Goal: Navigation & Orientation: Find specific page/section

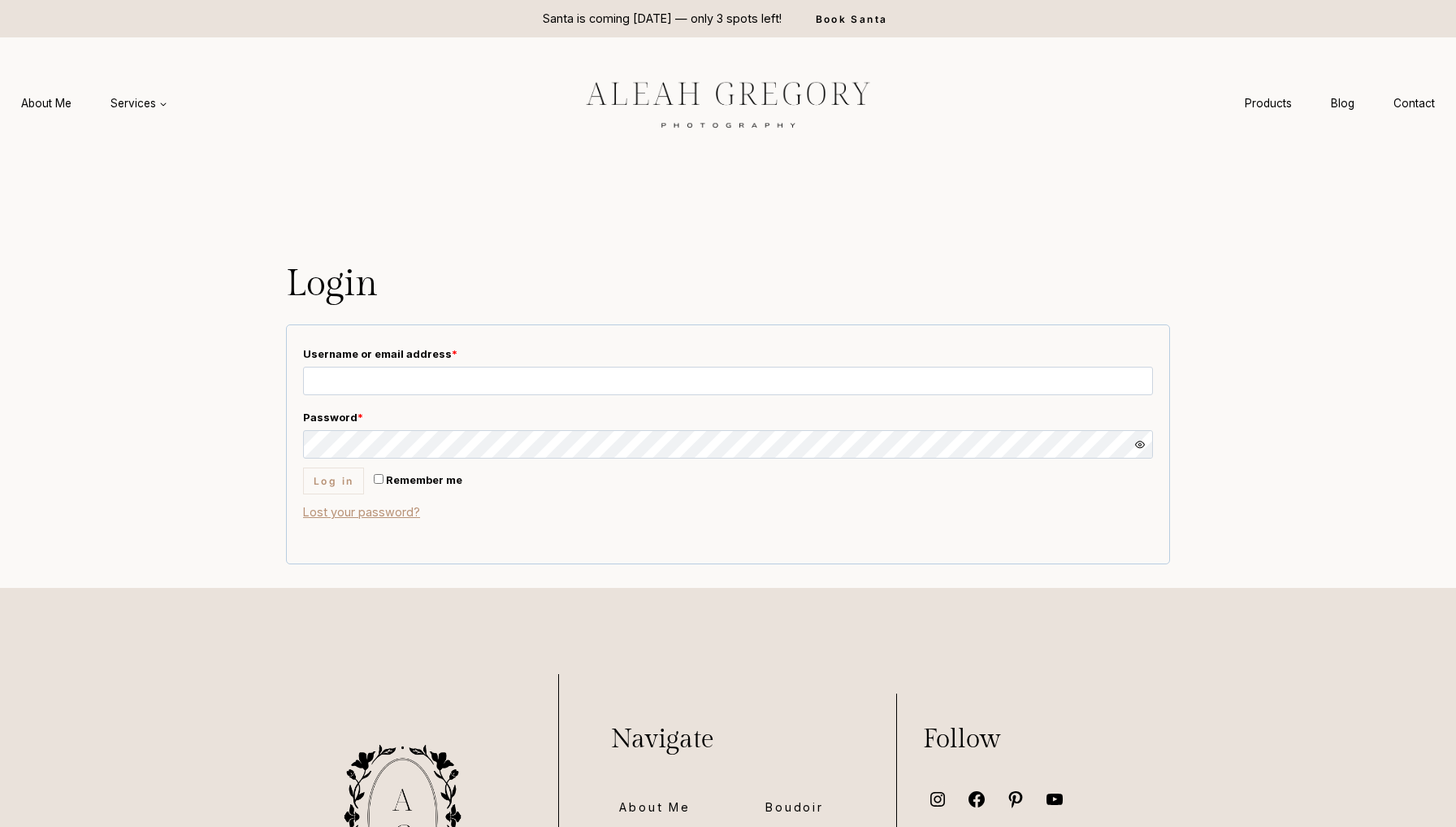
click at [659, 92] on img at bounding box center [728, 103] width 366 height 68
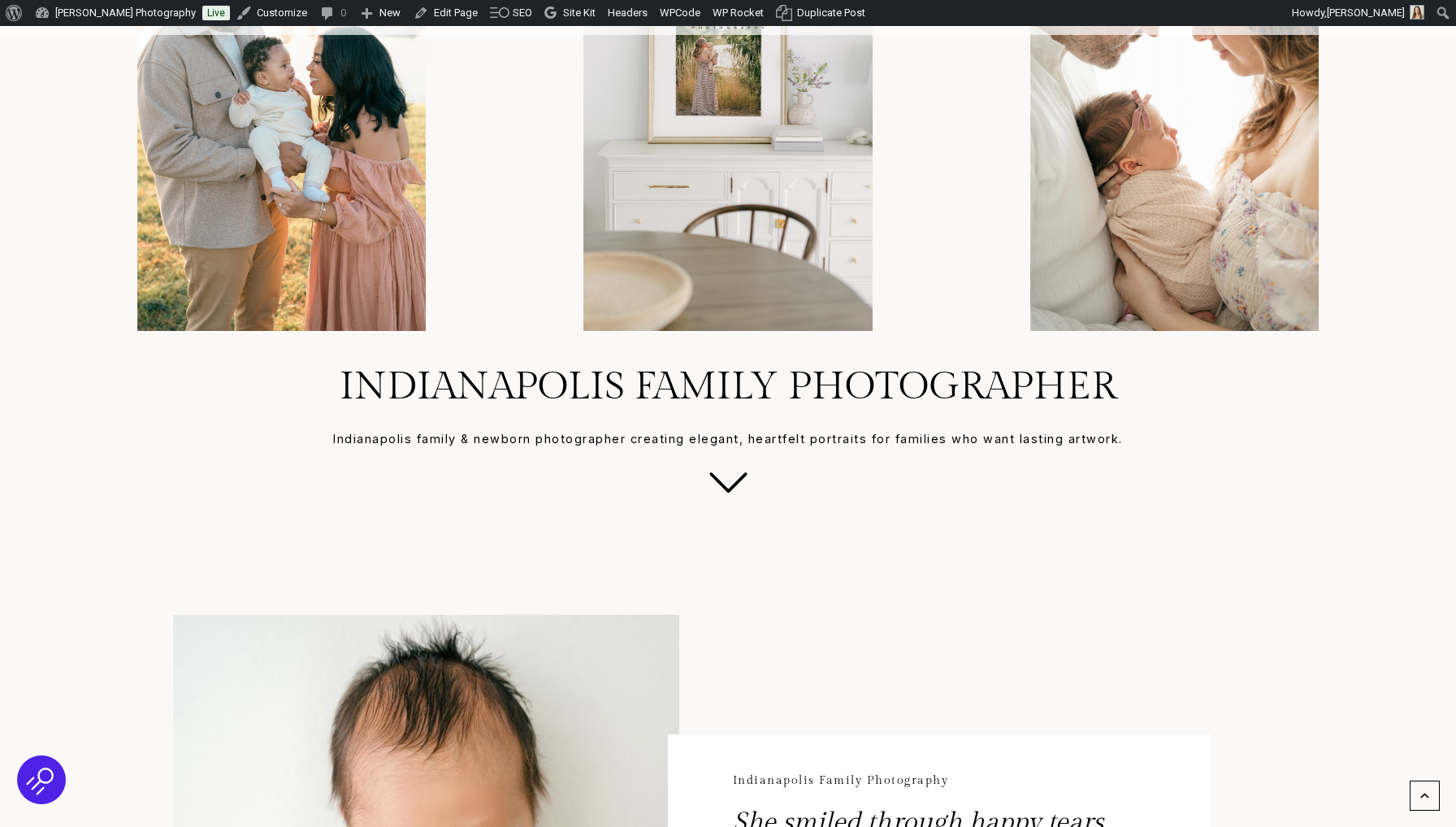
scroll to position [68, 0]
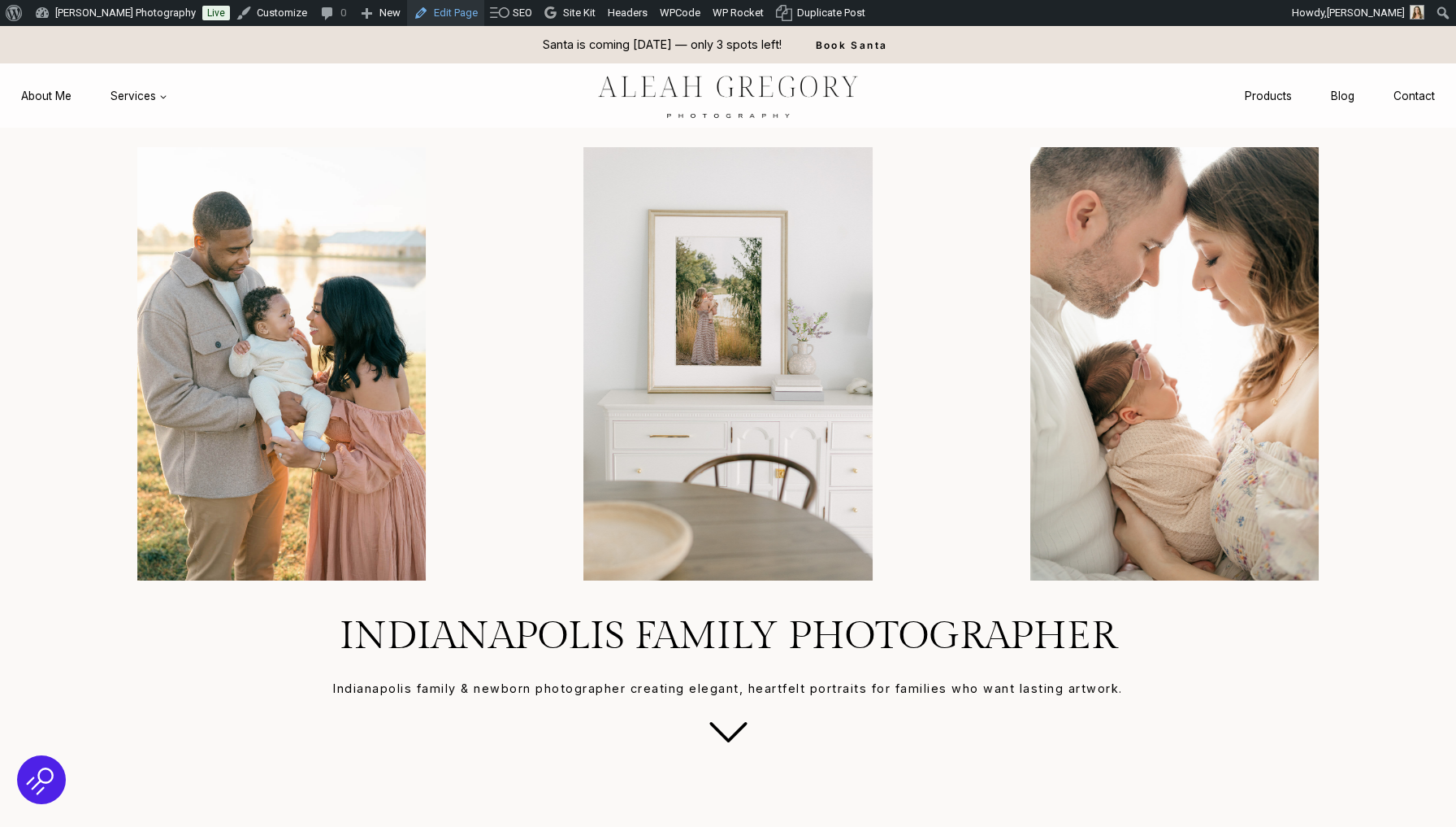
click at [457, 22] on link "Edit Page" at bounding box center [445, 13] width 78 height 26
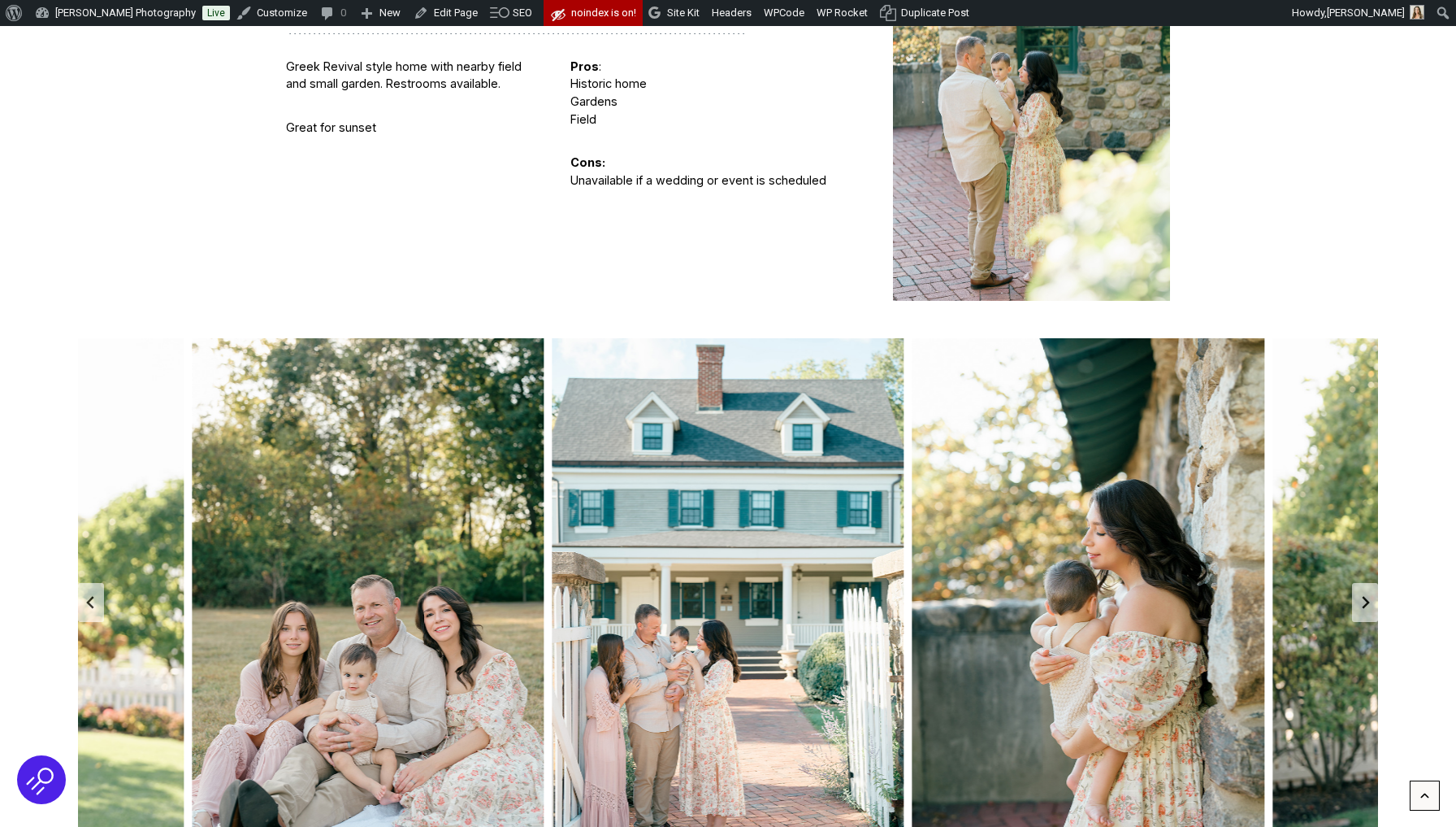
scroll to position [4888, 0]
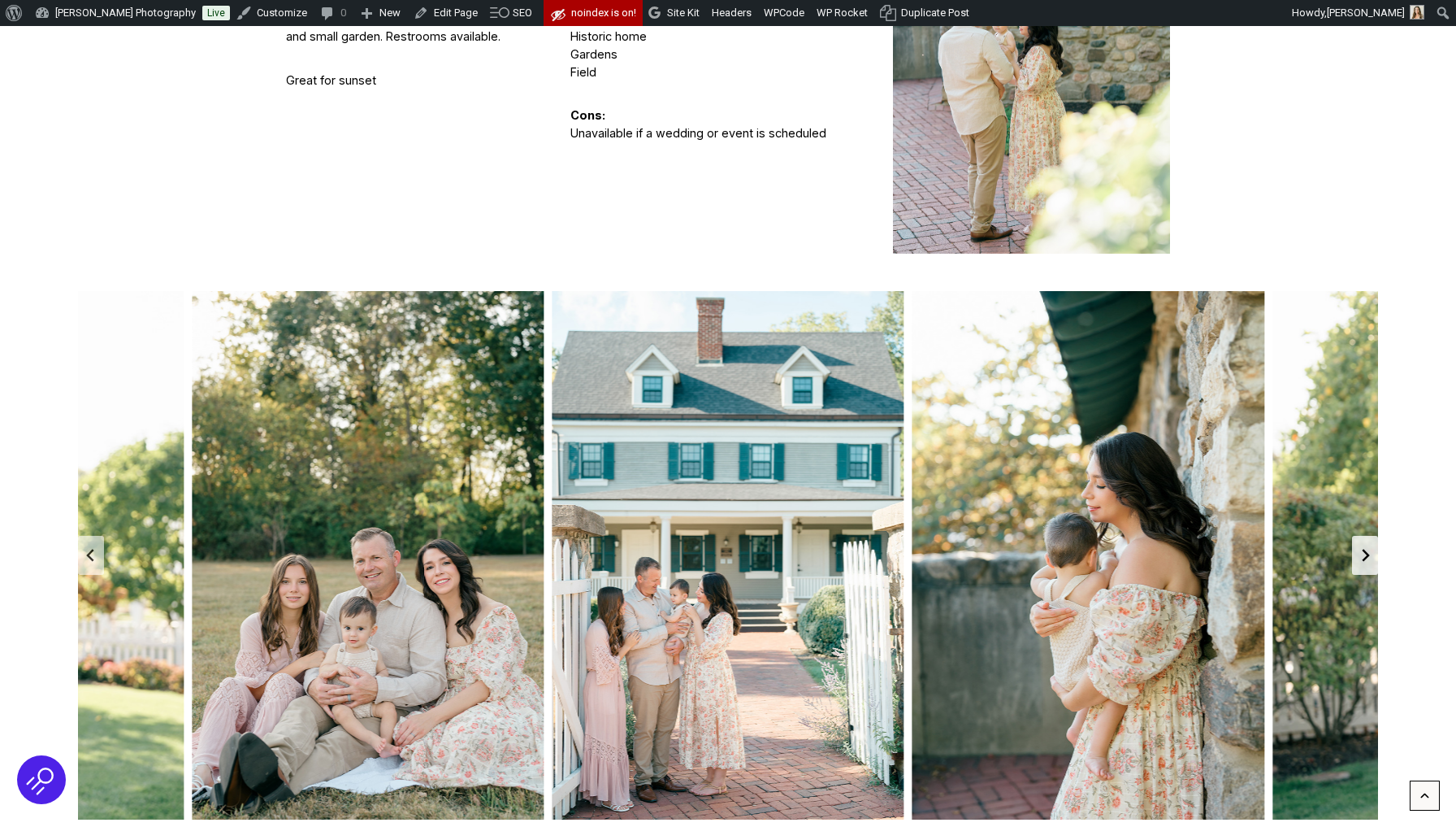
click at [1360, 549] on icon "Next slide" at bounding box center [1365, 555] width 13 height 13
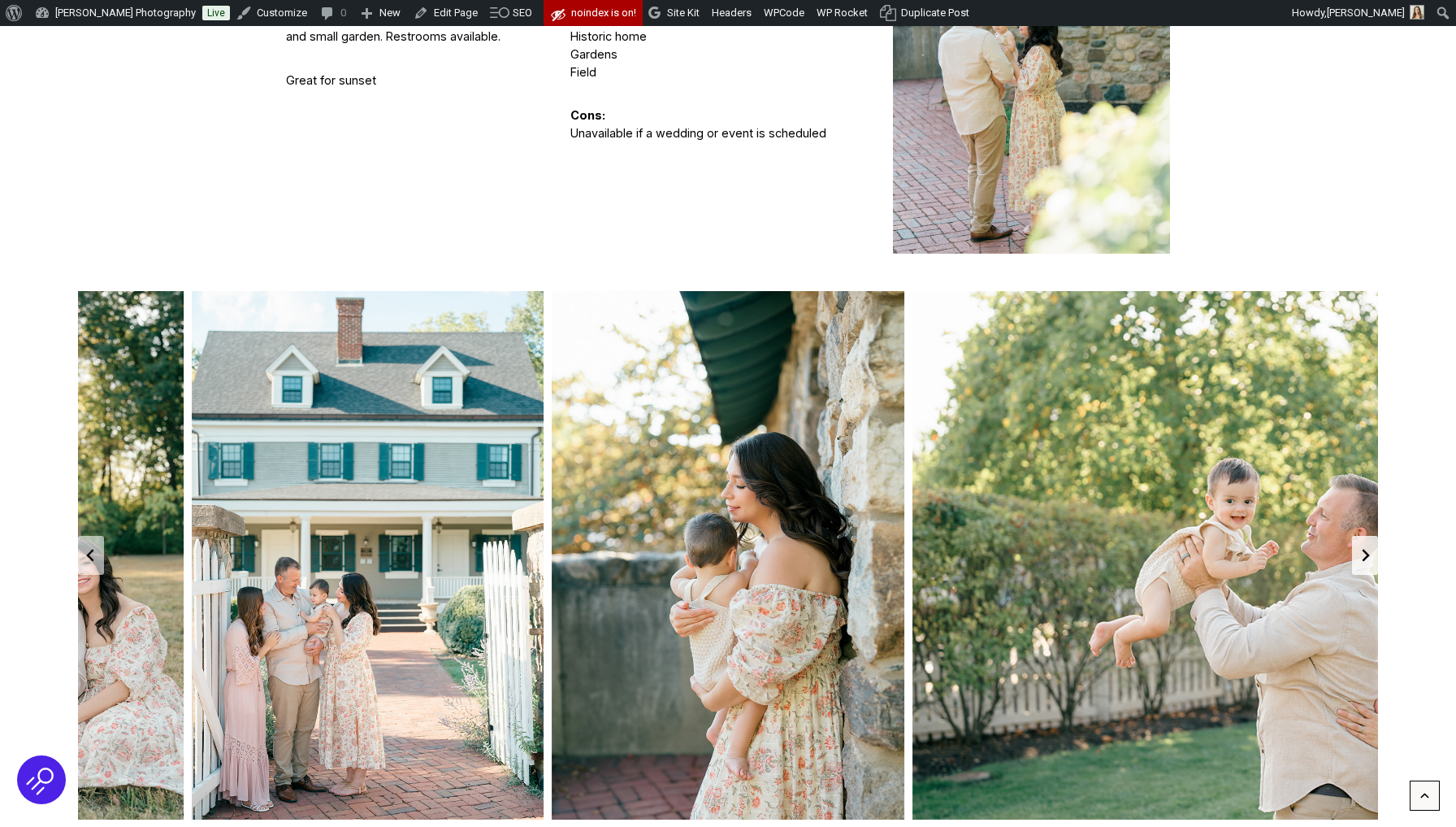
click at [1360, 549] on icon "Next slide" at bounding box center [1365, 555] width 13 height 13
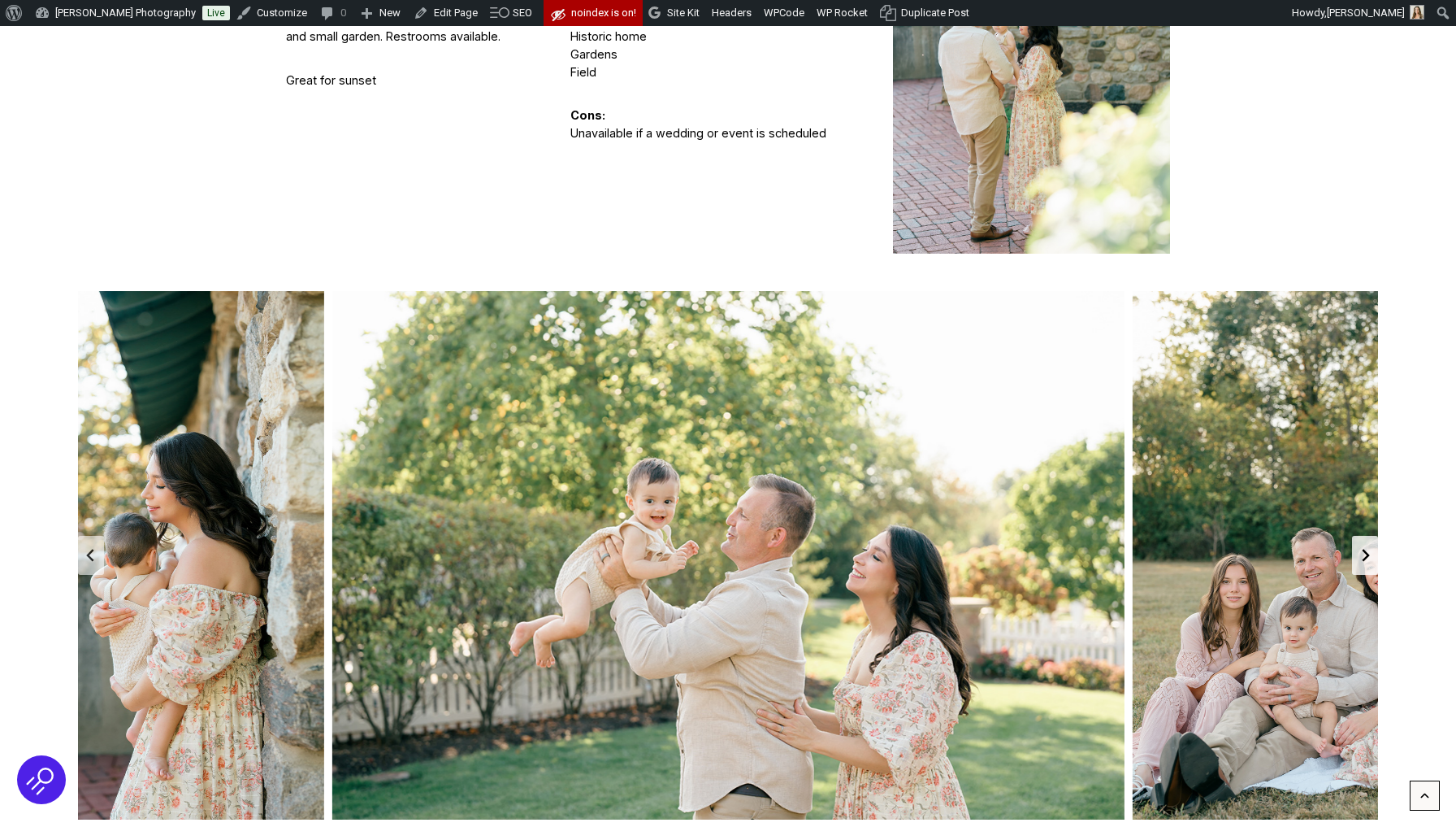
click at [1360, 549] on icon "Next slide" at bounding box center [1365, 555] width 13 height 13
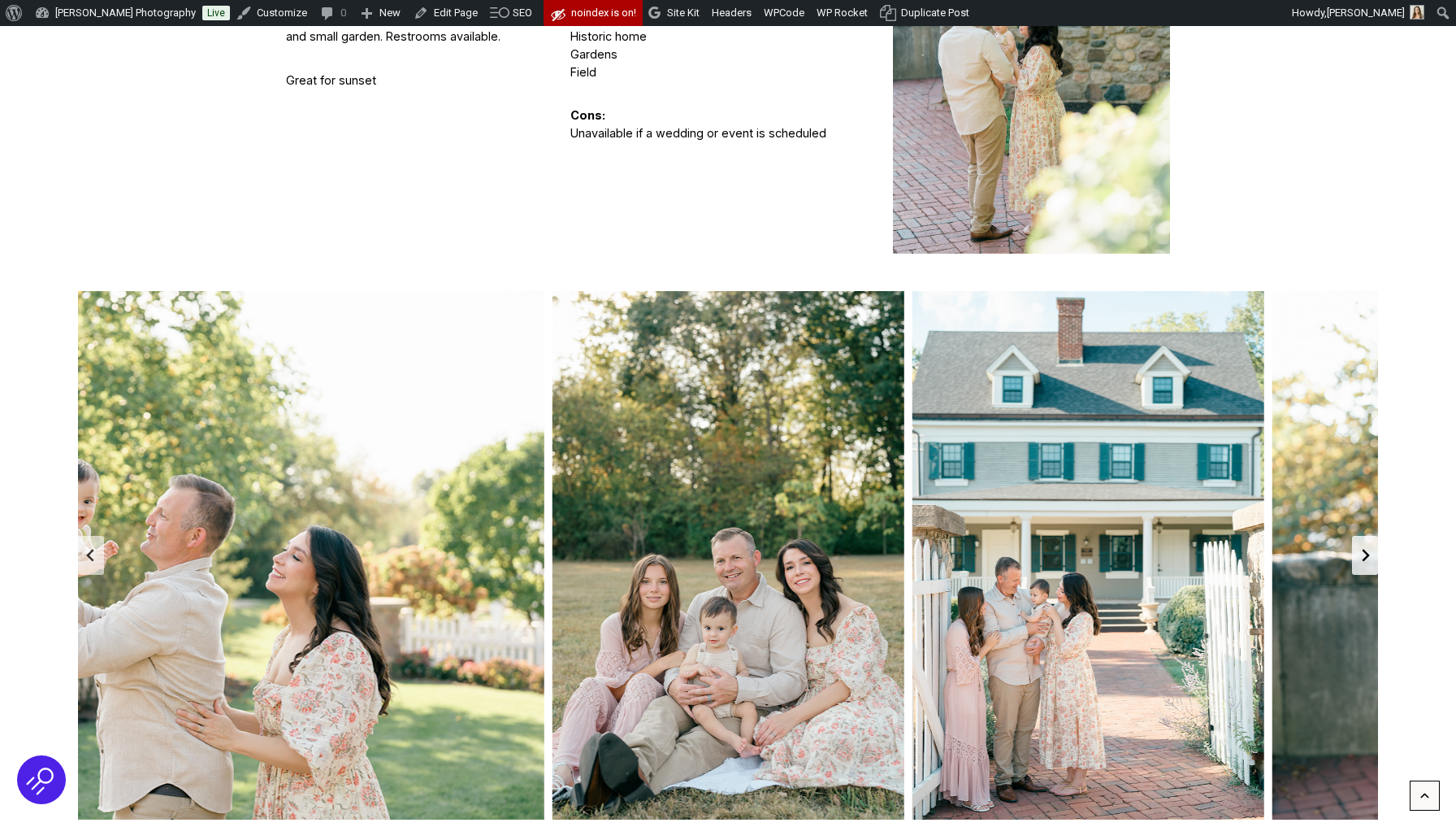
click at [1360, 549] on icon "Go to first slide" at bounding box center [1365, 555] width 13 height 13
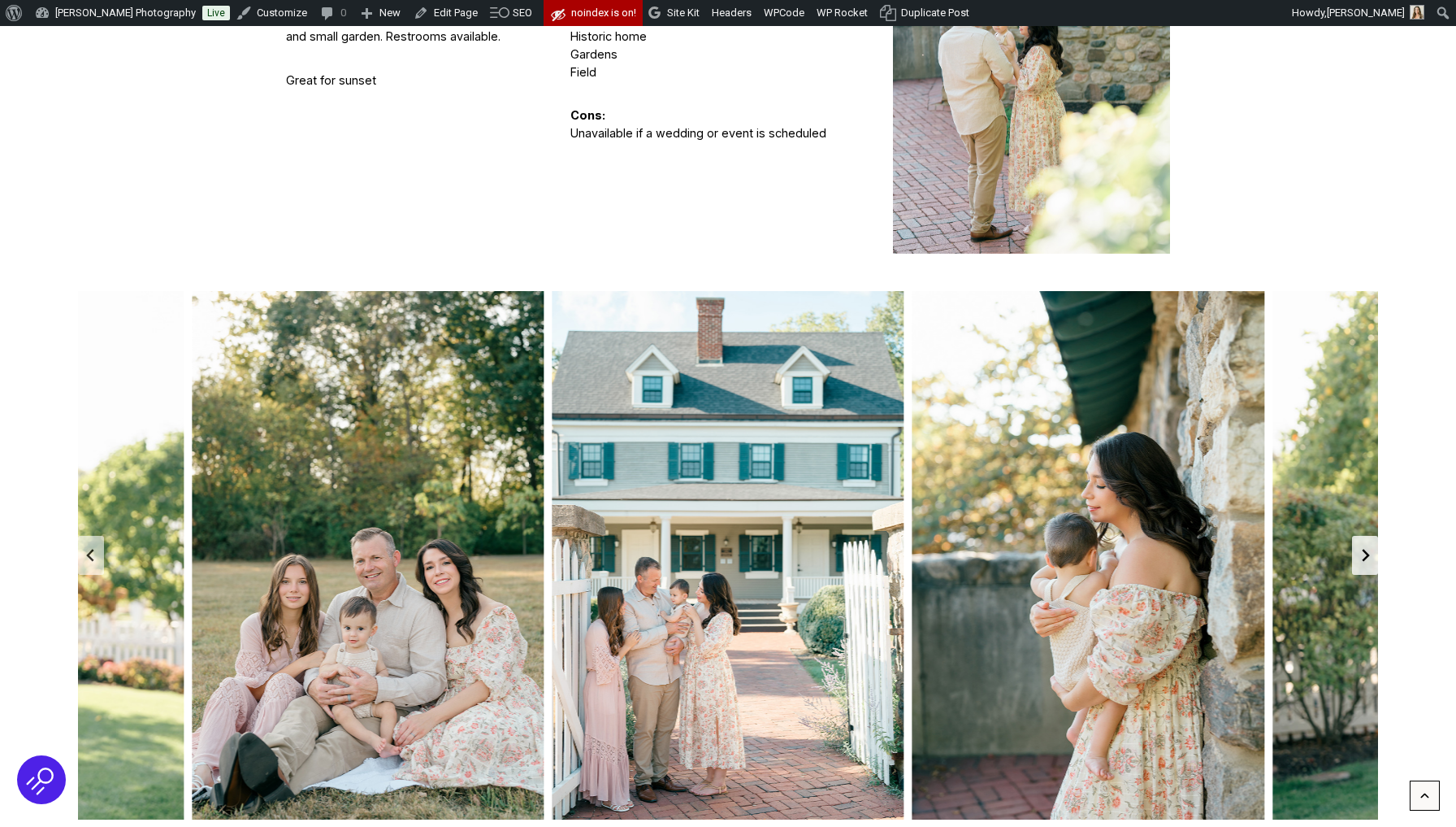
click at [1360, 549] on icon "Go to first slide" at bounding box center [1365, 555] width 13 height 13
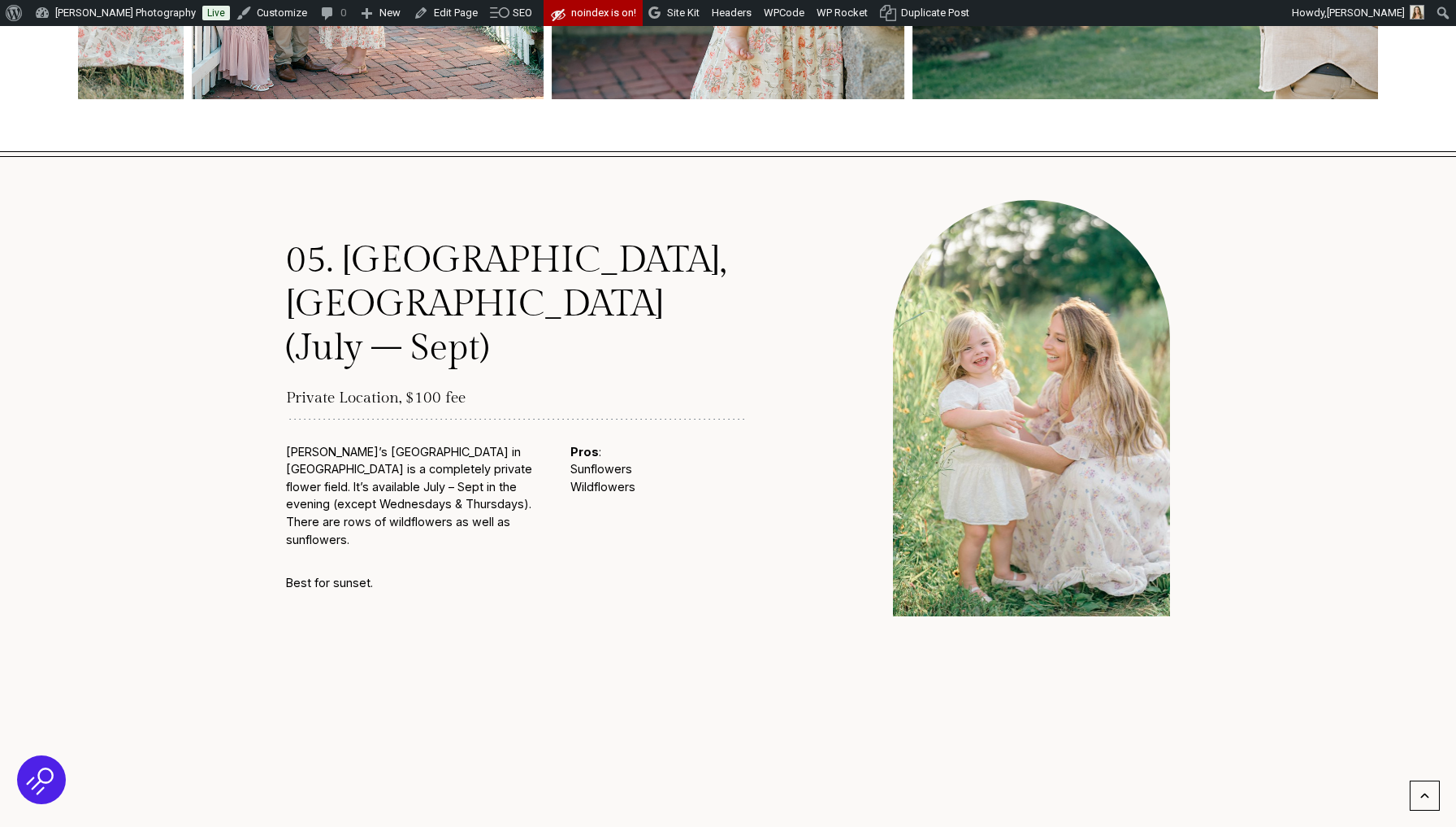
scroll to position [5461, 0]
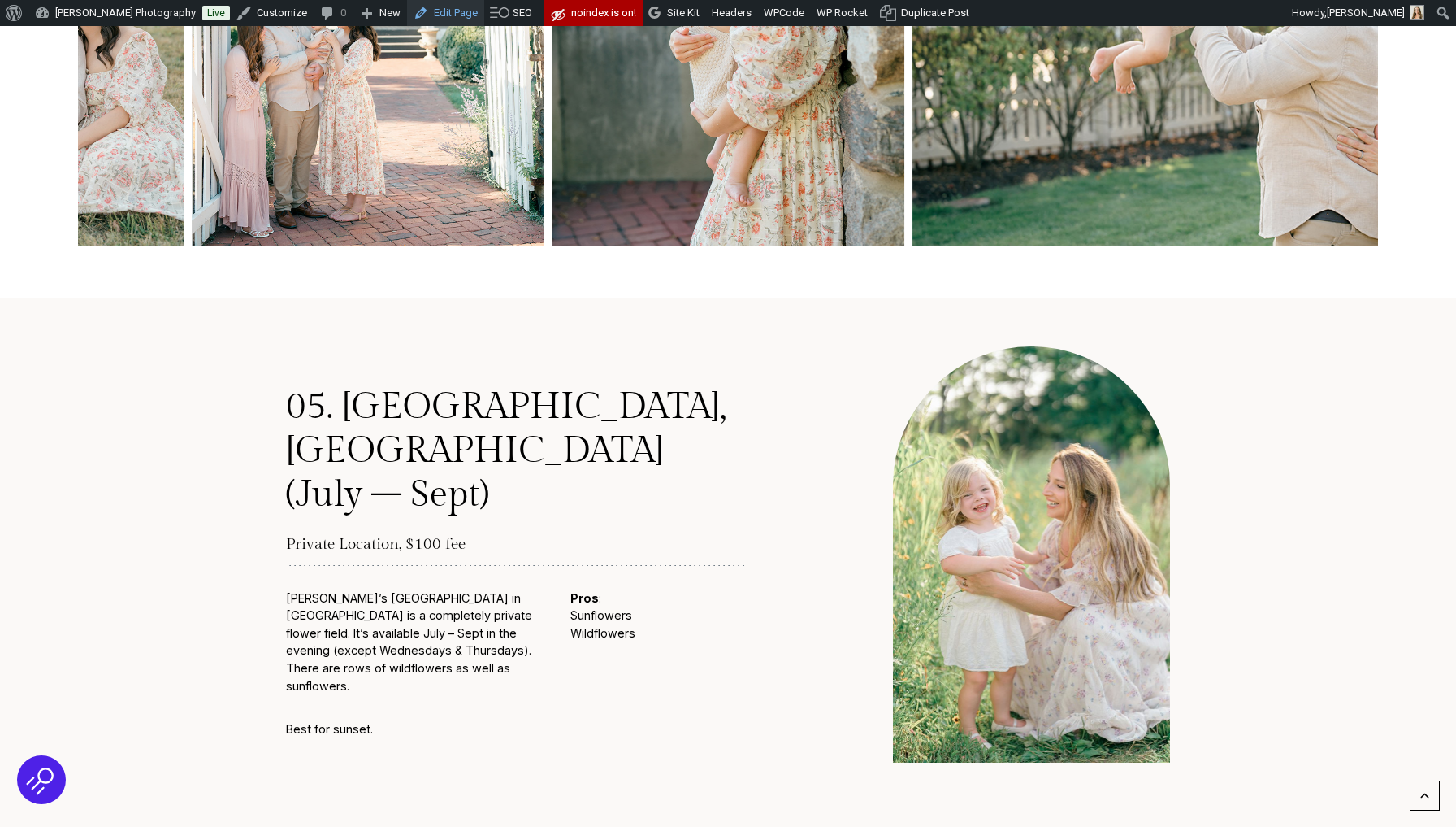
click at [442, 18] on link "Edit Page" at bounding box center [445, 13] width 78 height 26
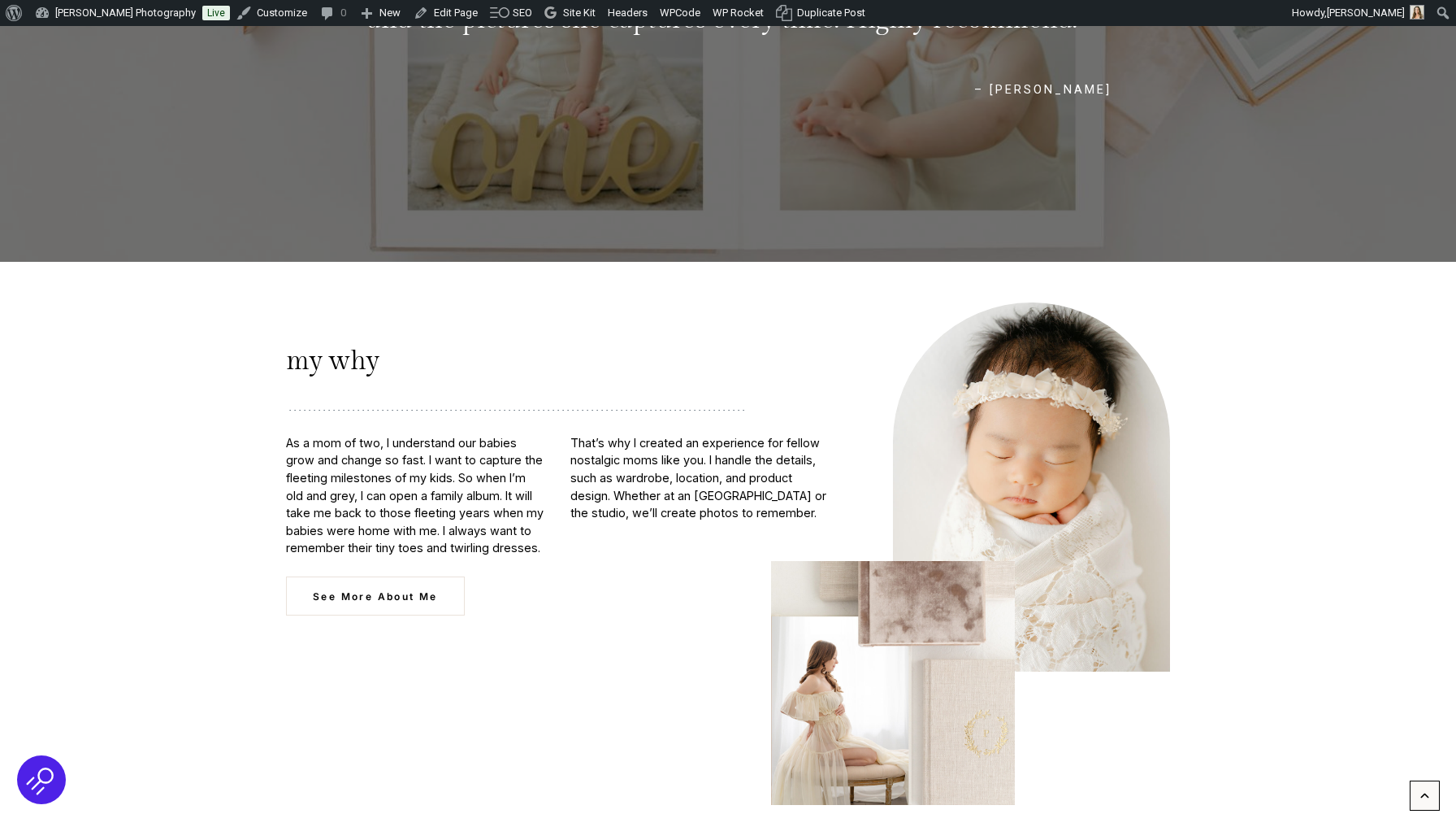
scroll to position [7010, 0]
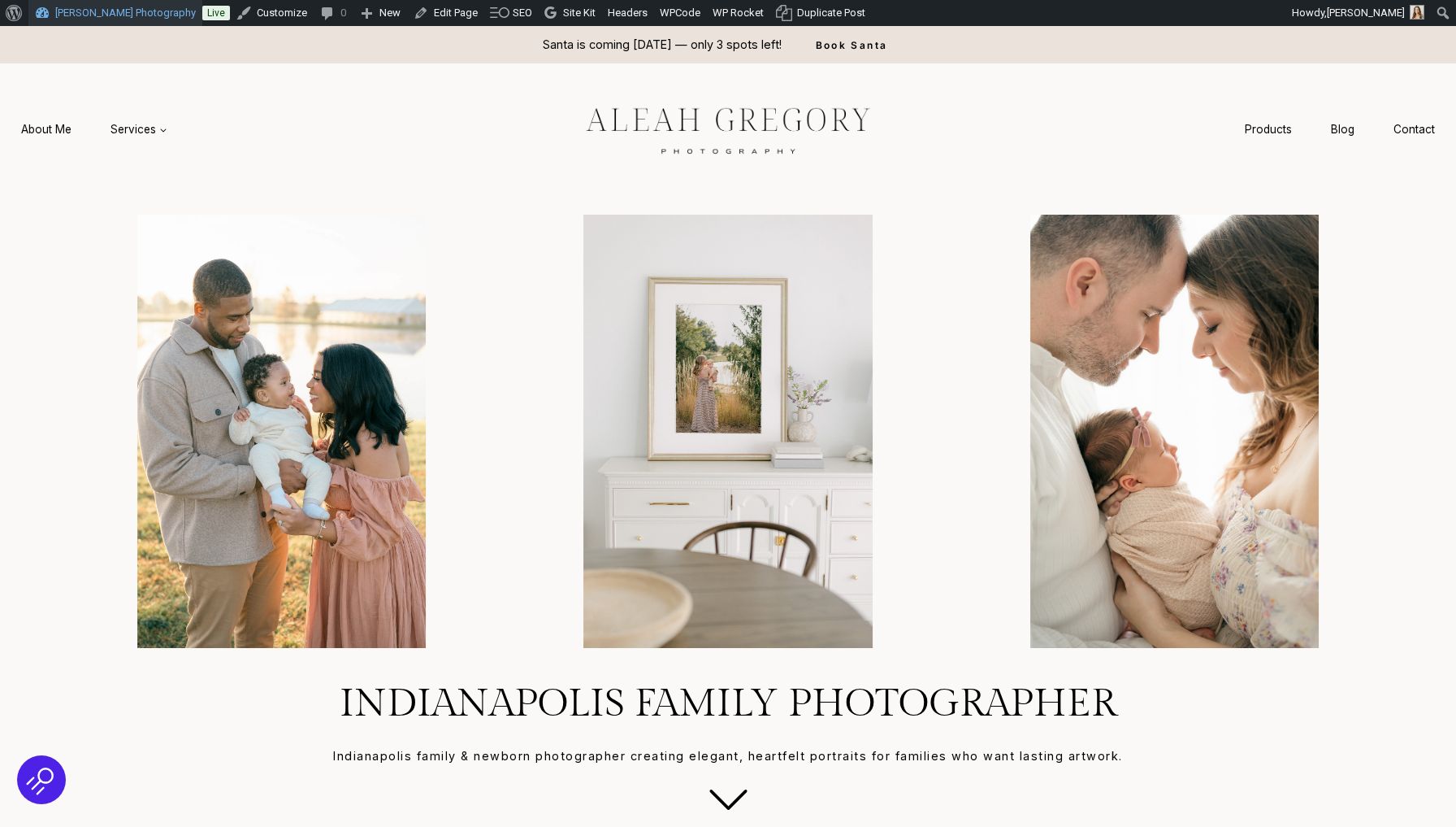
click at [78, 17] on link "[PERSON_NAME] Photography" at bounding box center [115, 13] width 174 height 26
